Goal: Check status: Check status

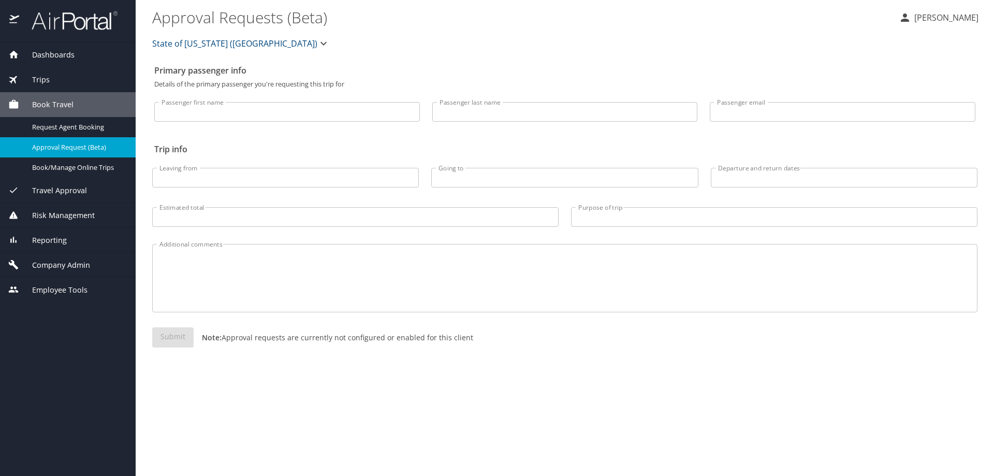
click at [64, 192] on span "Travel Approval" at bounding box center [53, 190] width 68 height 11
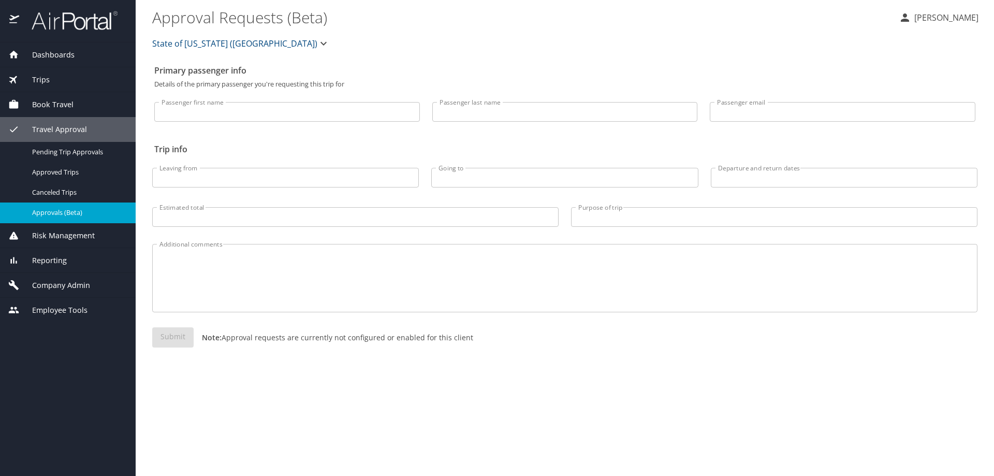
click at [61, 209] on span "Approvals (Beta)" at bounding box center [77, 213] width 91 height 10
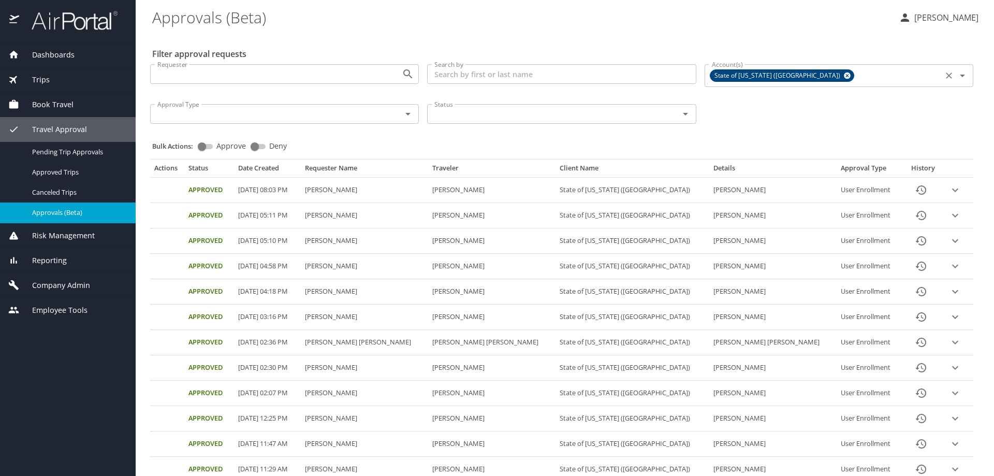
click at [844, 75] on icon at bounding box center [847, 75] width 7 height 7
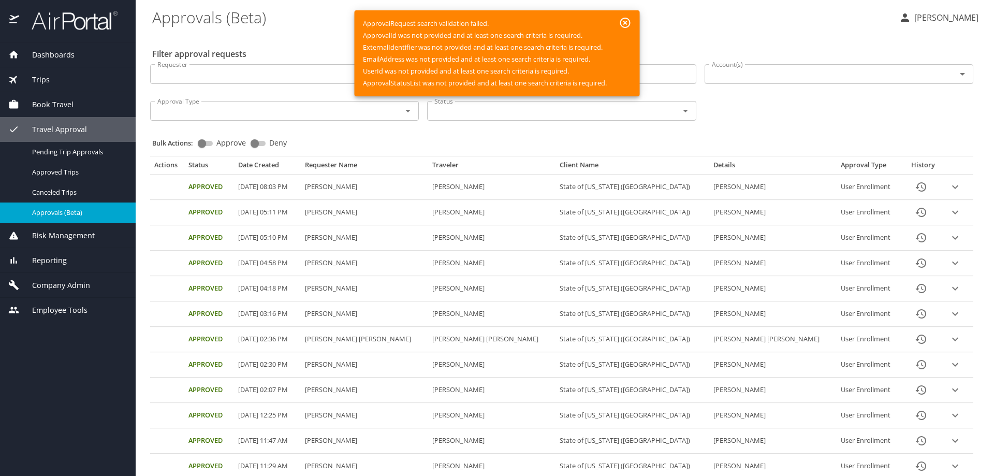
click at [728, 71] on input "Account(s)" at bounding box center [824, 73] width 232 height 13
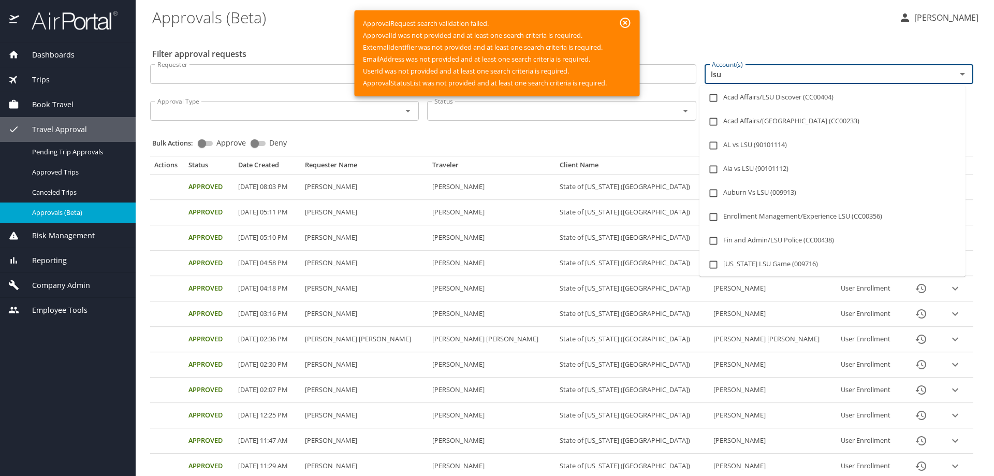
type input "lsu a"
click at [713, 169] on input "checkbox" at bounding box center [713, 169] width 20 height 20
checkbox input "true"
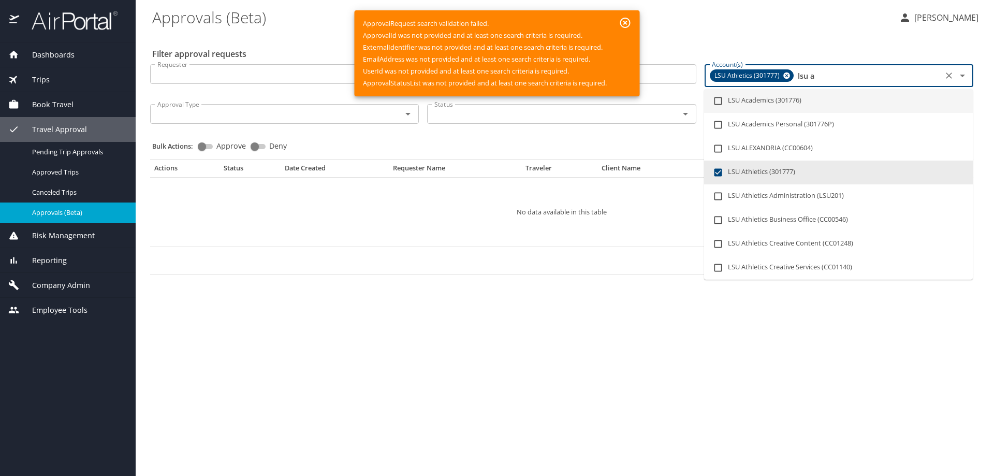
drag, startPoint x: 797, startPoint y: 74, endPoint x: 842, endPoint y: 75, distance: 45.1
click at [842, 75] on input "lsu a" at bounding box center [868, 75] width 144 height 13
checkbox input "false"
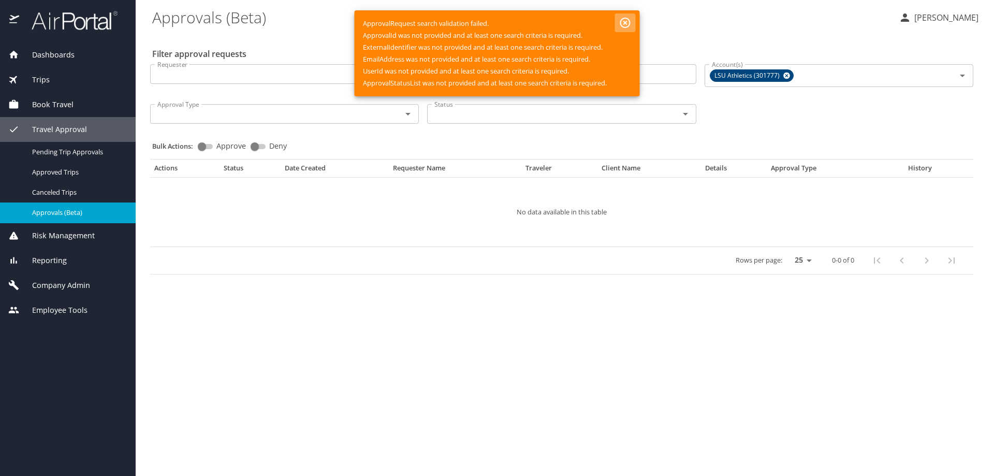
click at [629, 20] on icon "button" at bounding box center [625, 23] width 12 height 12
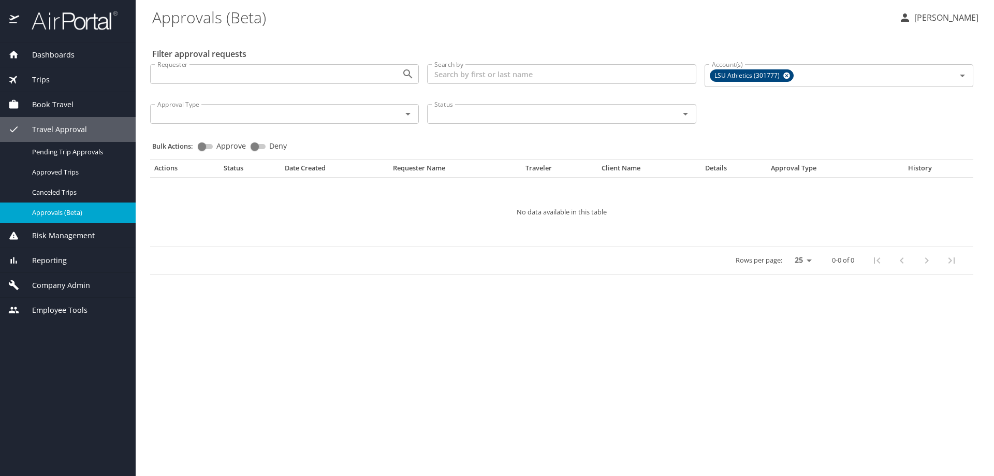
click at [53, 210] on span "Approvals (Beta)" at bounding box center [77, 213] width 91 height 10
